Goal: Task Accomplishment & Management: Use online tool/utility

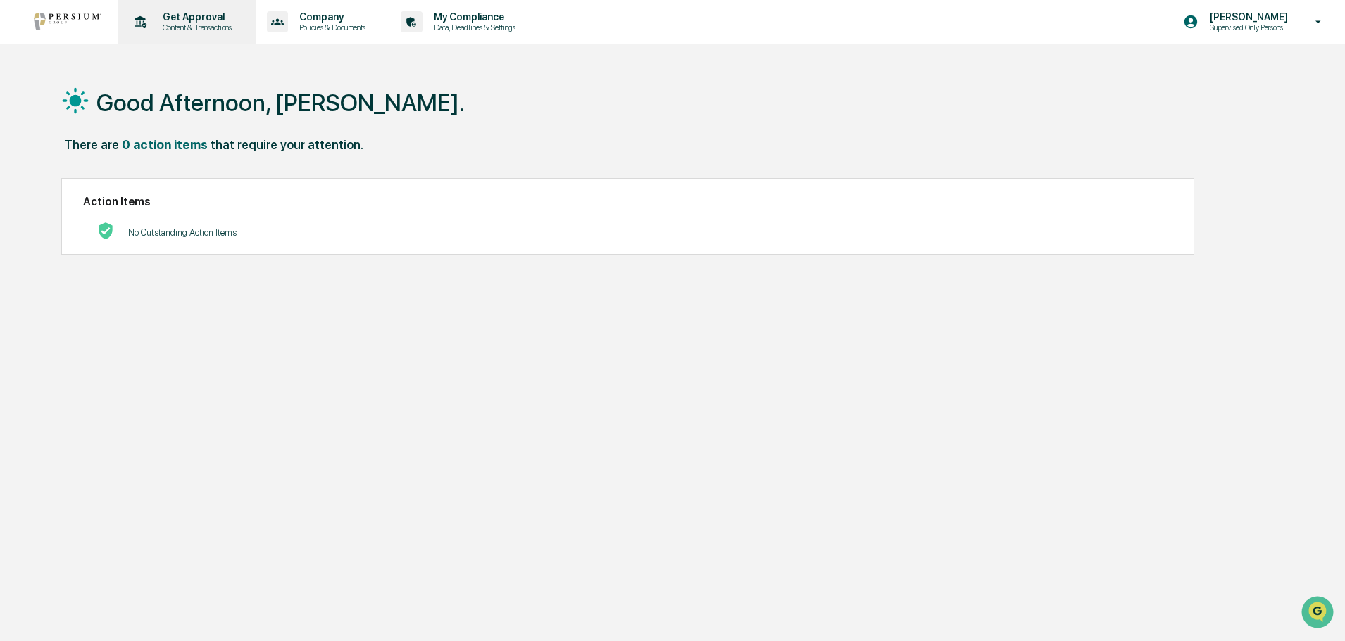
click at [221, 28] on p "Content & Transactions" at bounding box center [194, 28] width 87 height 10
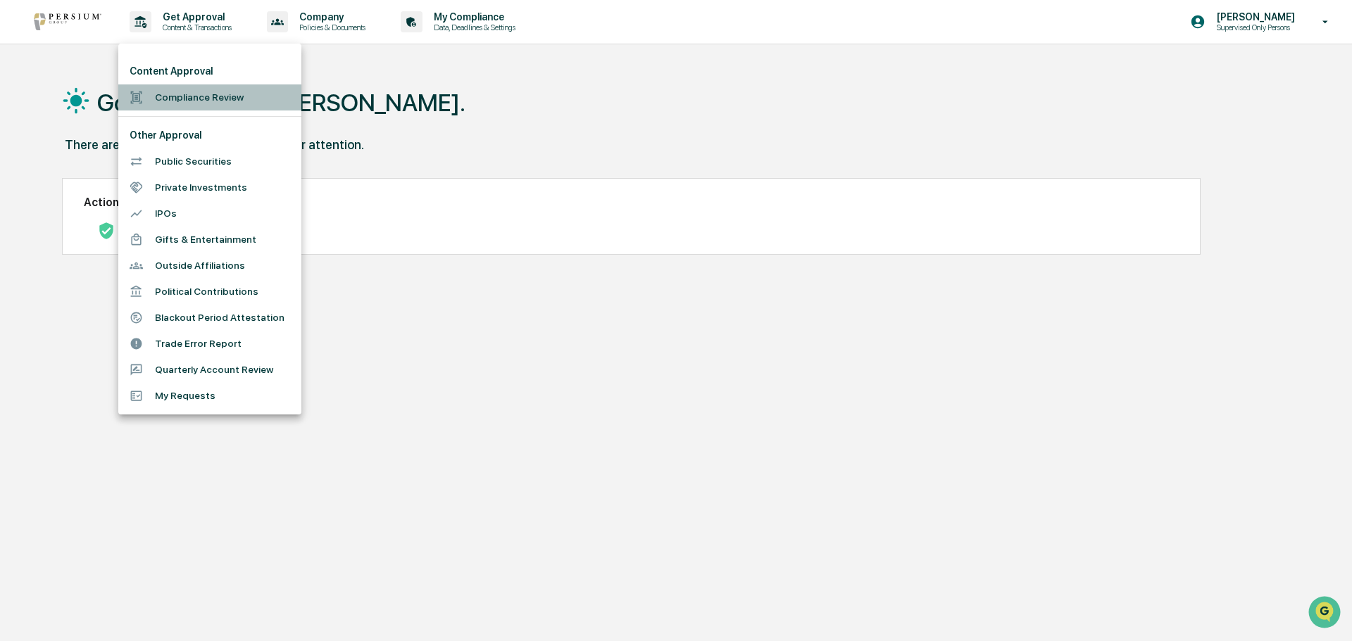
click at [211, 92] on li "Compliance Review" at bounding box center [209, 97] width 183 height 26
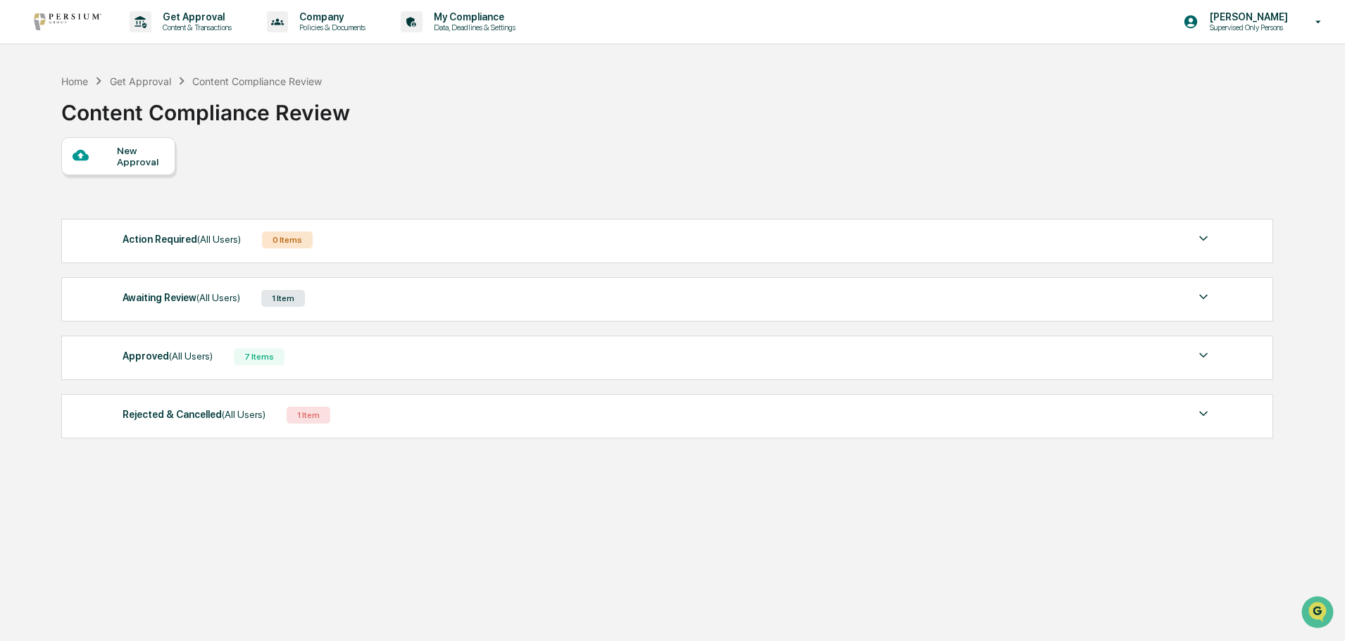
click at [219, 297] on span "(All Users)" at bounding box center [218, 297] width 44 height 11
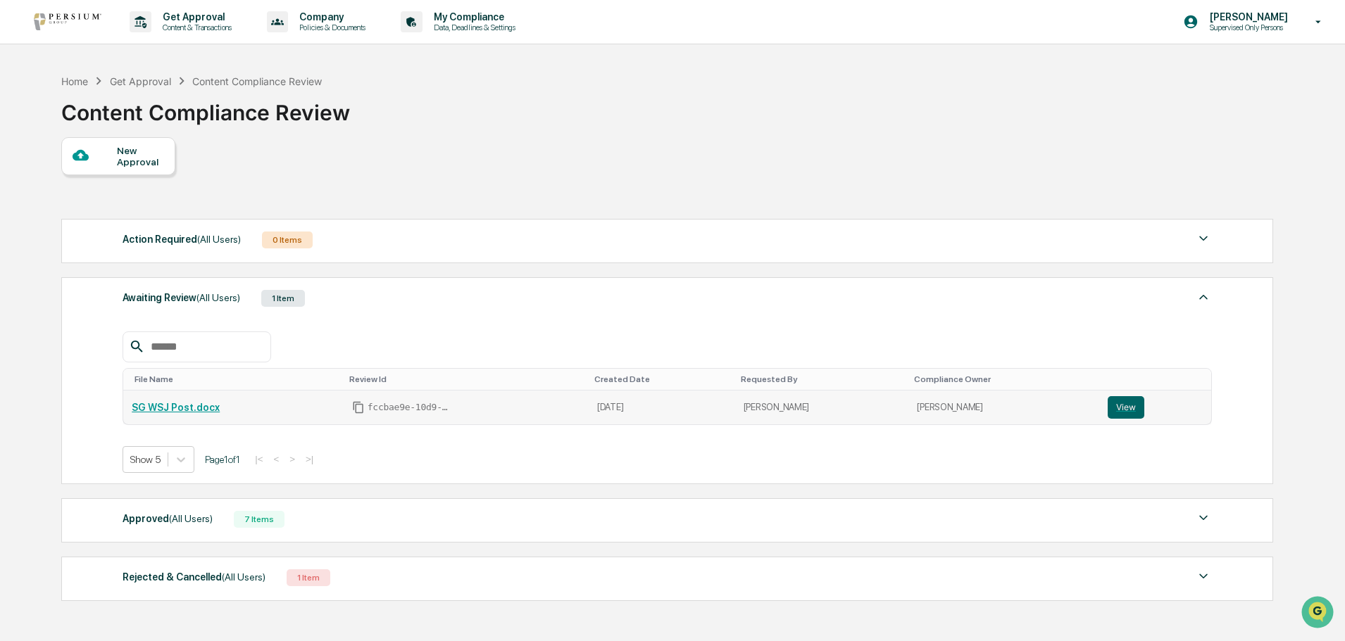
click at [194, 413] on link "SG WSJ Post.docx" at bounding box center [176, 407] width 88 height 11
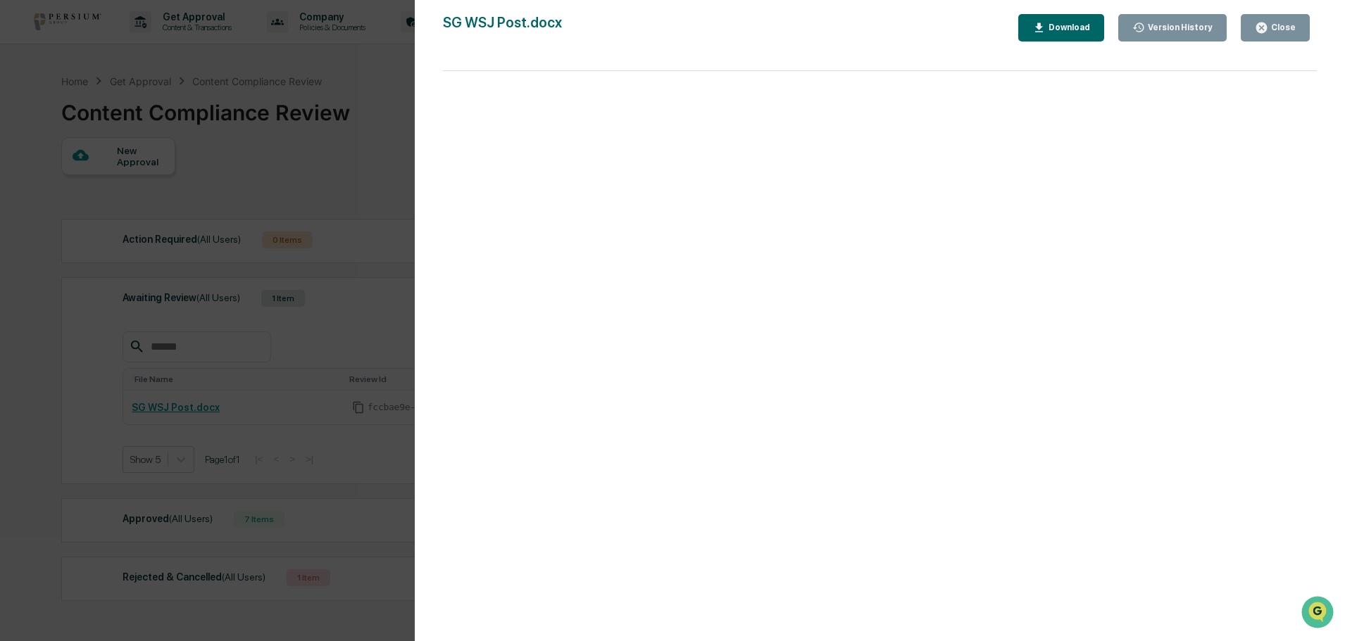
click at [354, 110] on div "Version History [DATE] 07:38 PM [PERSON_NAME] [DATE] 07:24 PM [PERSON_NAME] SG …" at bounding box center [672, 320] width 1345 height 641
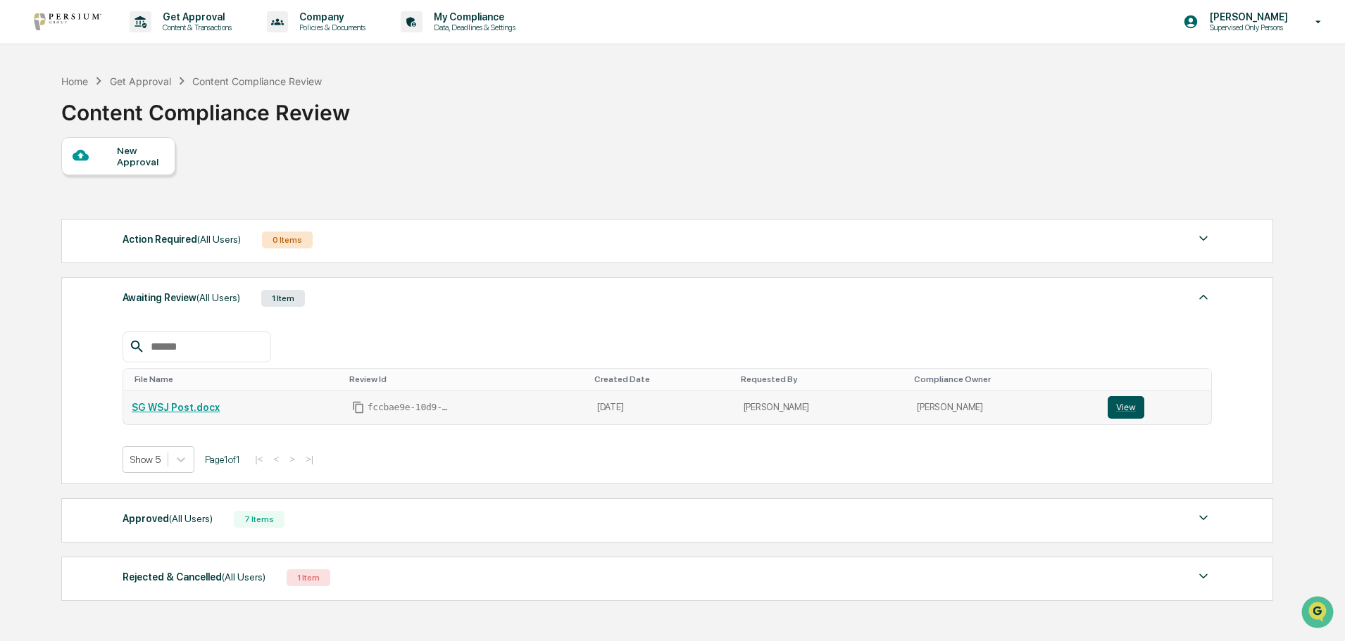
click at [1116, 406] on button "View" at bounding box center [1125, 407] width 37 height 23
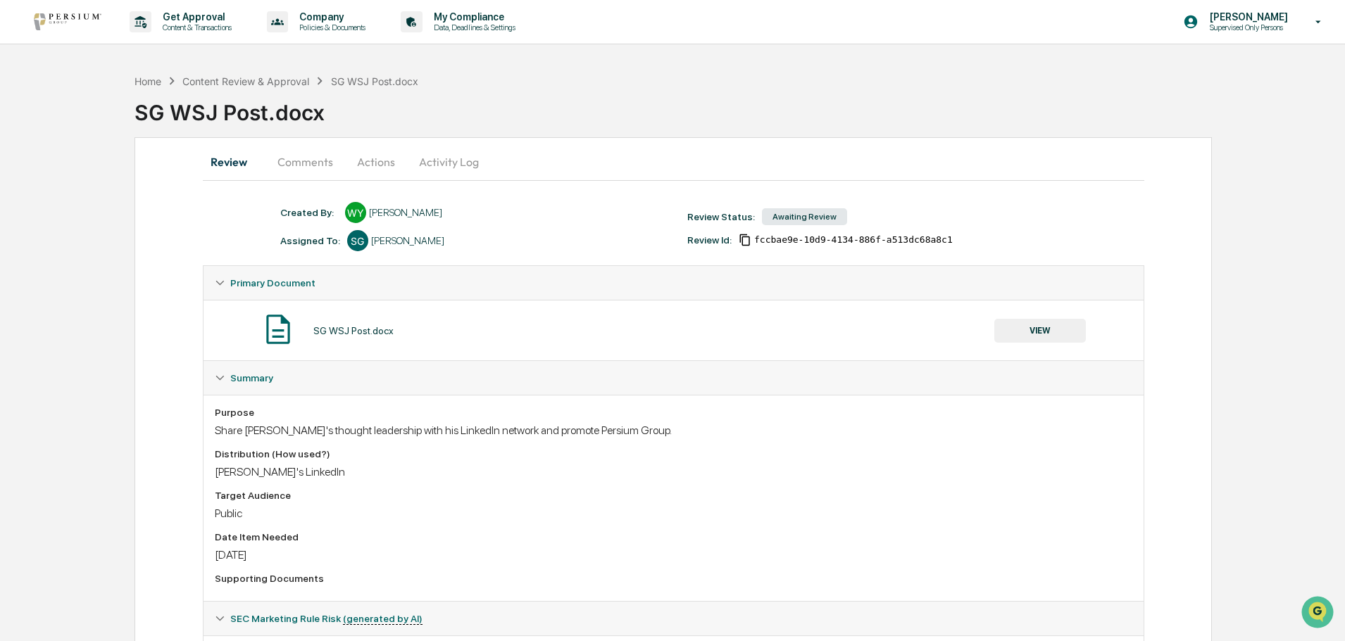
click at [373, 163] on button "Actions" at bounding box center [375, 162] width 63 height 34
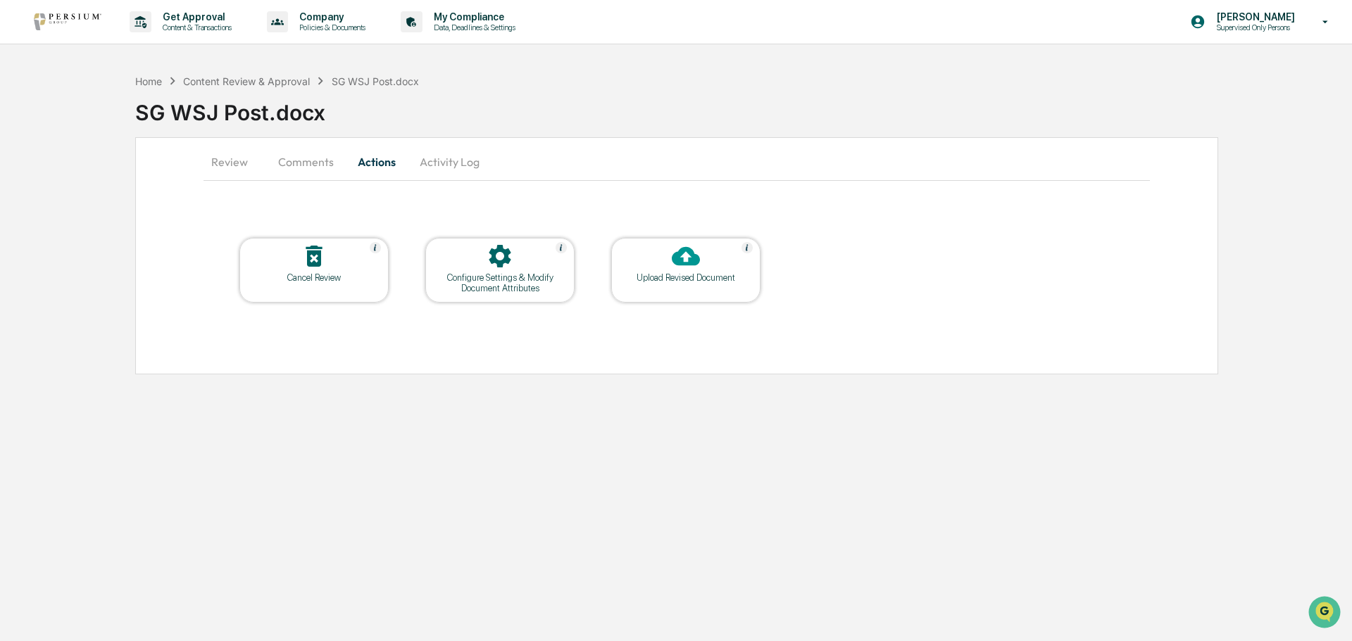
click at [658, 276] on div "Upload Revised Document" at bounding box center [685, 277] width 127 height 11
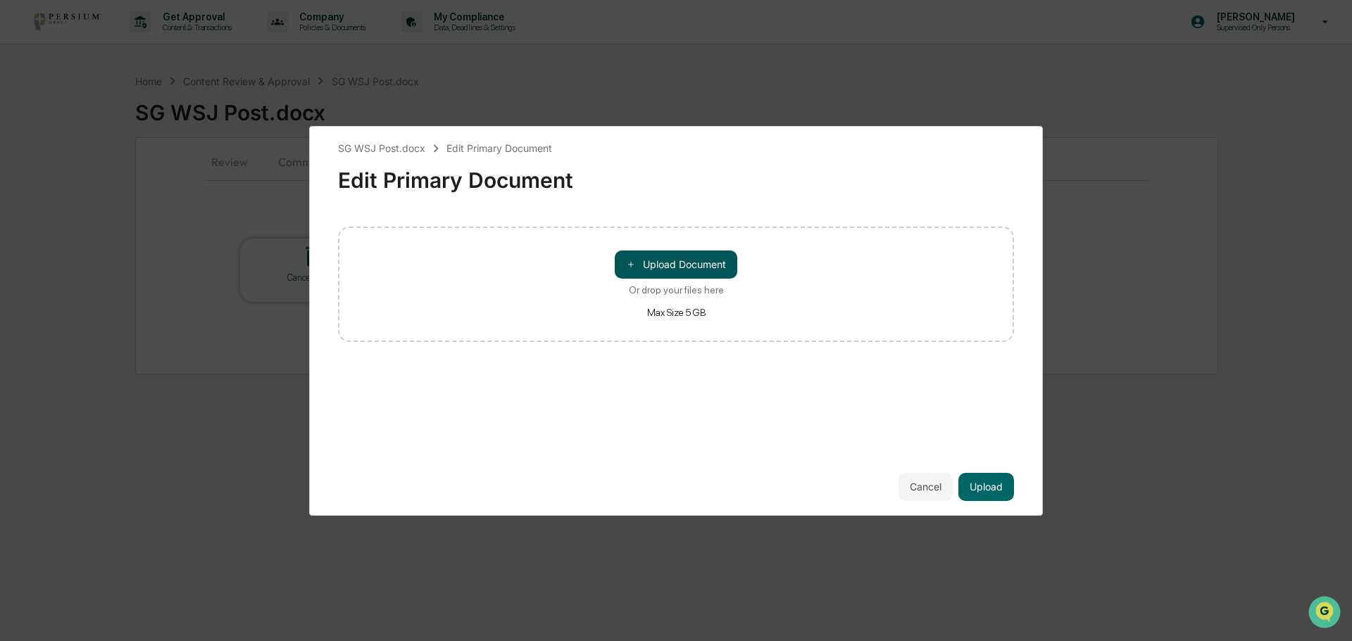
click at [670, 270] on button "＋ Upload Document" at bounding box center [676, 265] width 123 height 28
click at [976, 480] on button "Upload" at bounding box center [986, 487] width 56 height 28
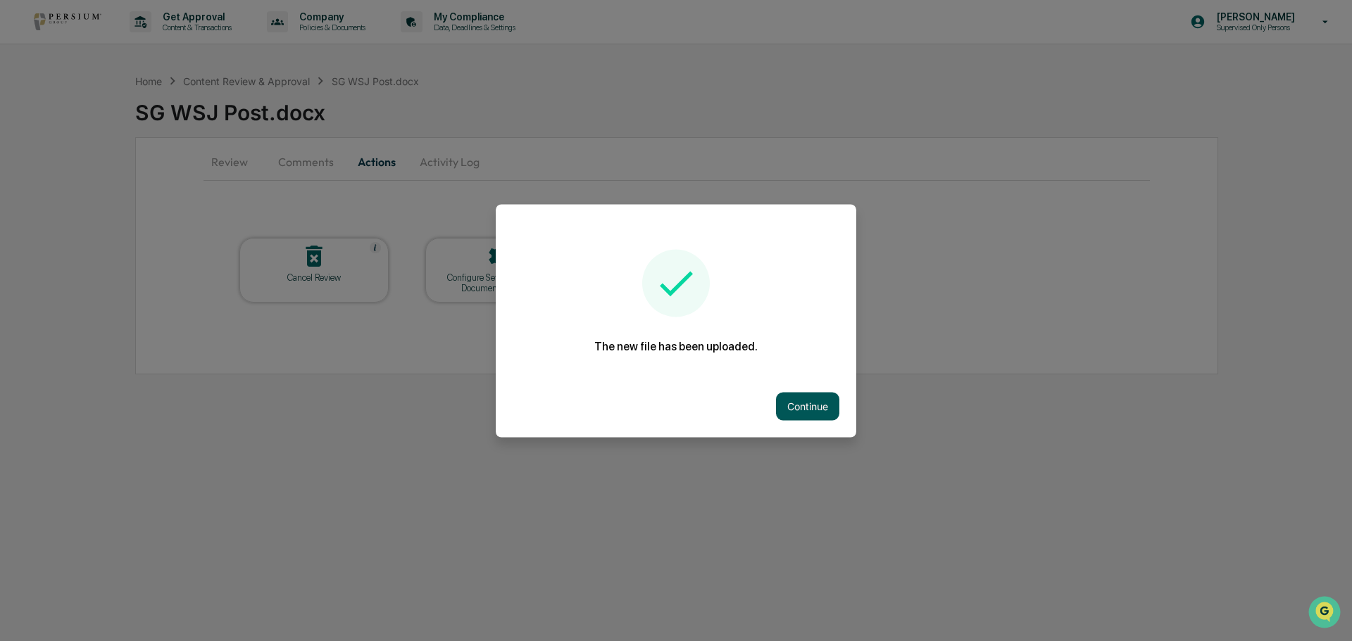
click at [824, 417] on button "Continue" at bounding box center [807, 406] width 63 height 28
